Goal: Task Accomplishment & Management: Manage account settings

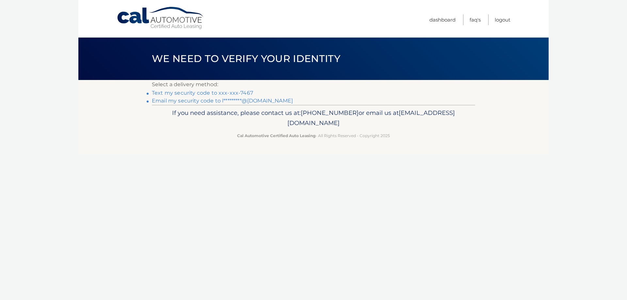
click at [218, 91] on link "Text my security code to xxx-xxx-7467" at bounding box center [202, 93] width 101 height 6
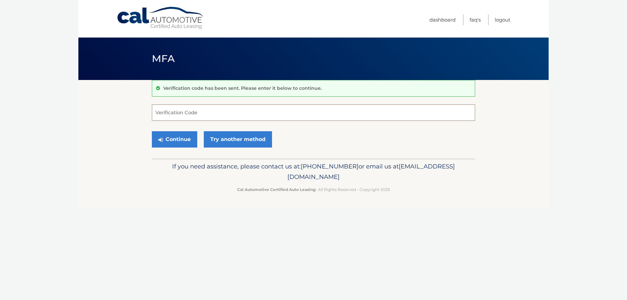
click at [215, 110] on input "Verification Code" at bounding box center [313, 112] width 323 height 16
type input "420247"
click at [178, 140] on button "Continue" at bounding box center [174, 139] width 45 height 16
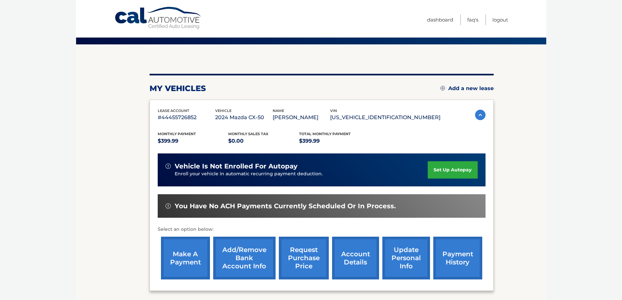
scroll to position [87, 0]
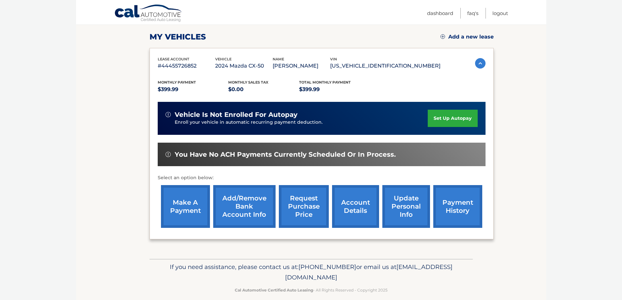
click at [346, 194] on link "account details" at bounding box center [355, 206] width 47 height 43
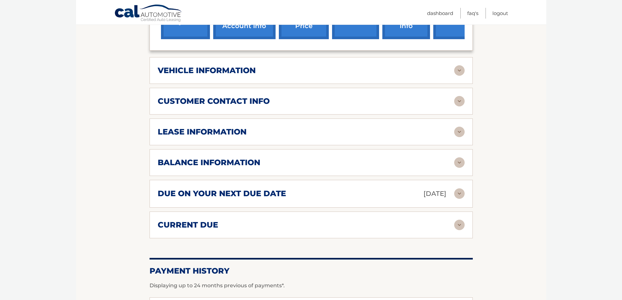
scroll to position [305, 0]
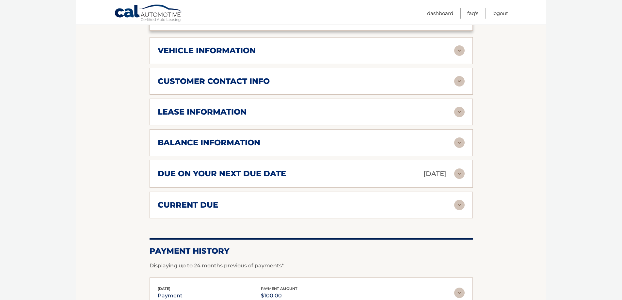
click at [456, 172] on img at bounding box center [459, 173] width 10 height 10
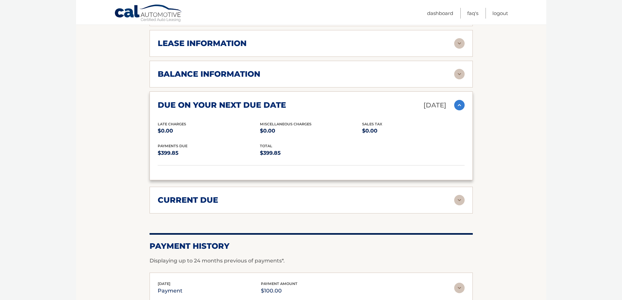
scroll to position [392, 0]
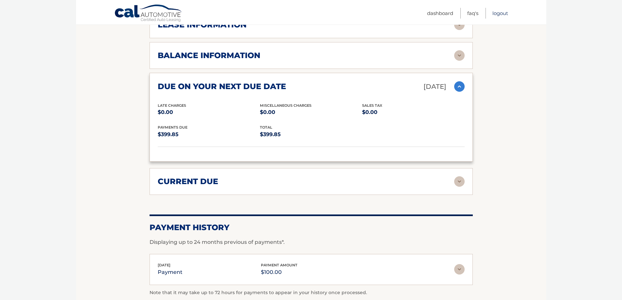
click at [495, 14] on link "Logout" at bounding box center [500, 13] width 16 height 11
